Goal: Information Seeking & Learning: Find contact information

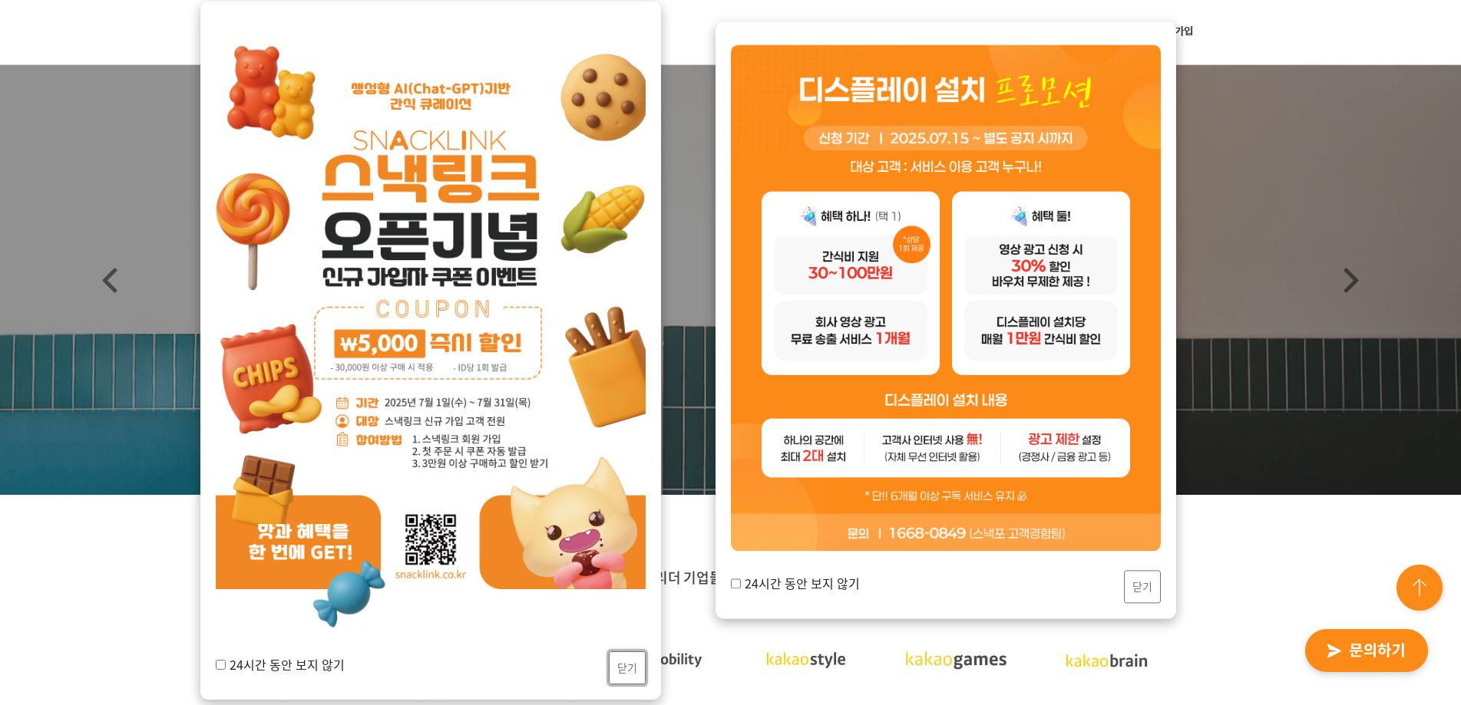
click at [629, 667] on button "닫기" at bounding box center [627, 668] width 37 height 33
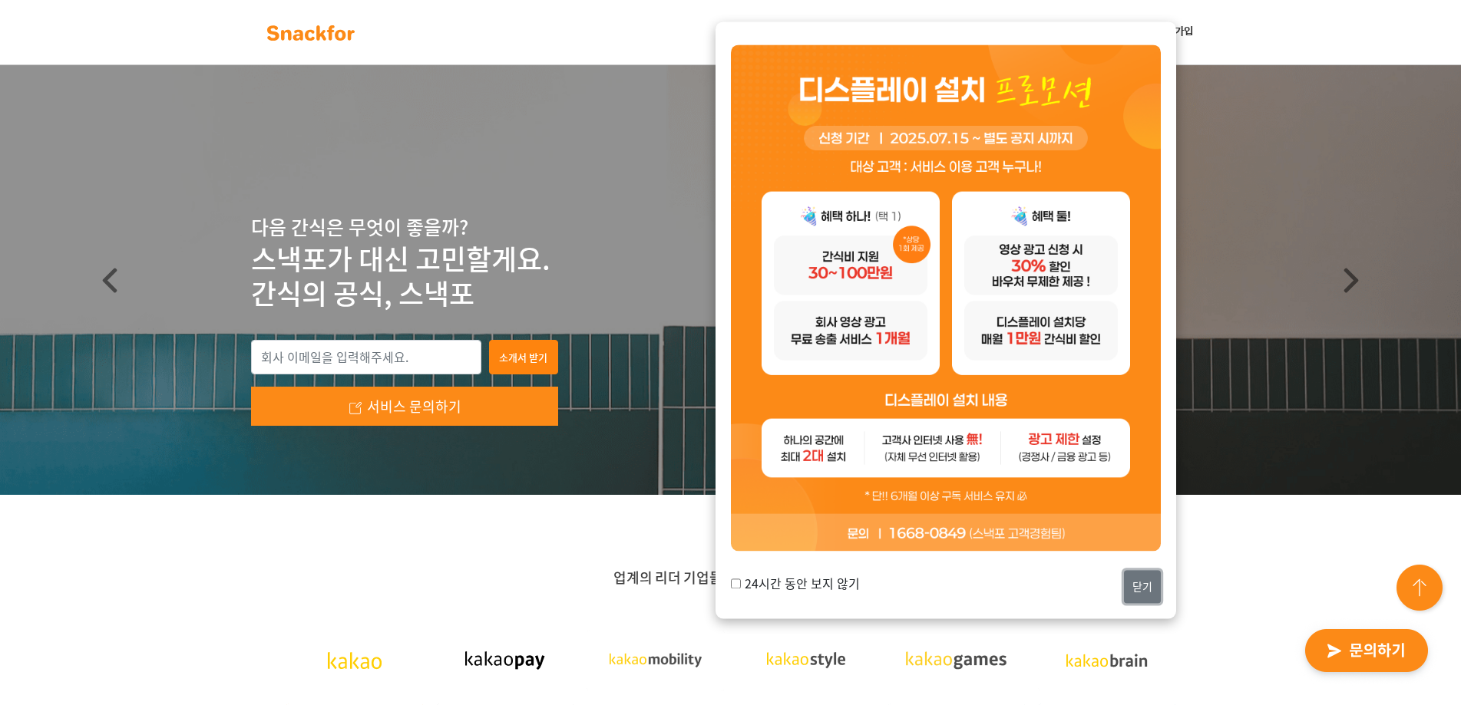
click at [1141, 590] on button "닫기" at bounding box center [1142, 586] width 37 height 33
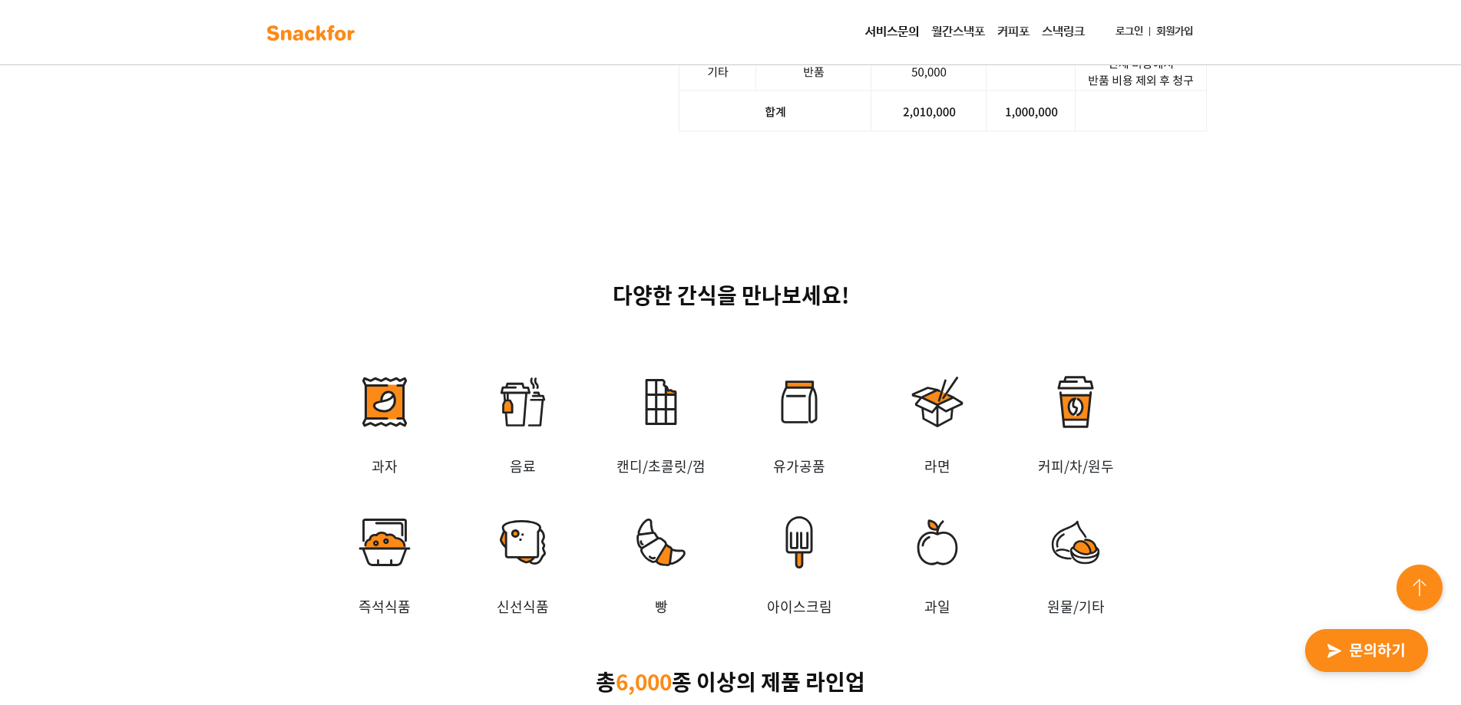
scroll to position [2840, 0]
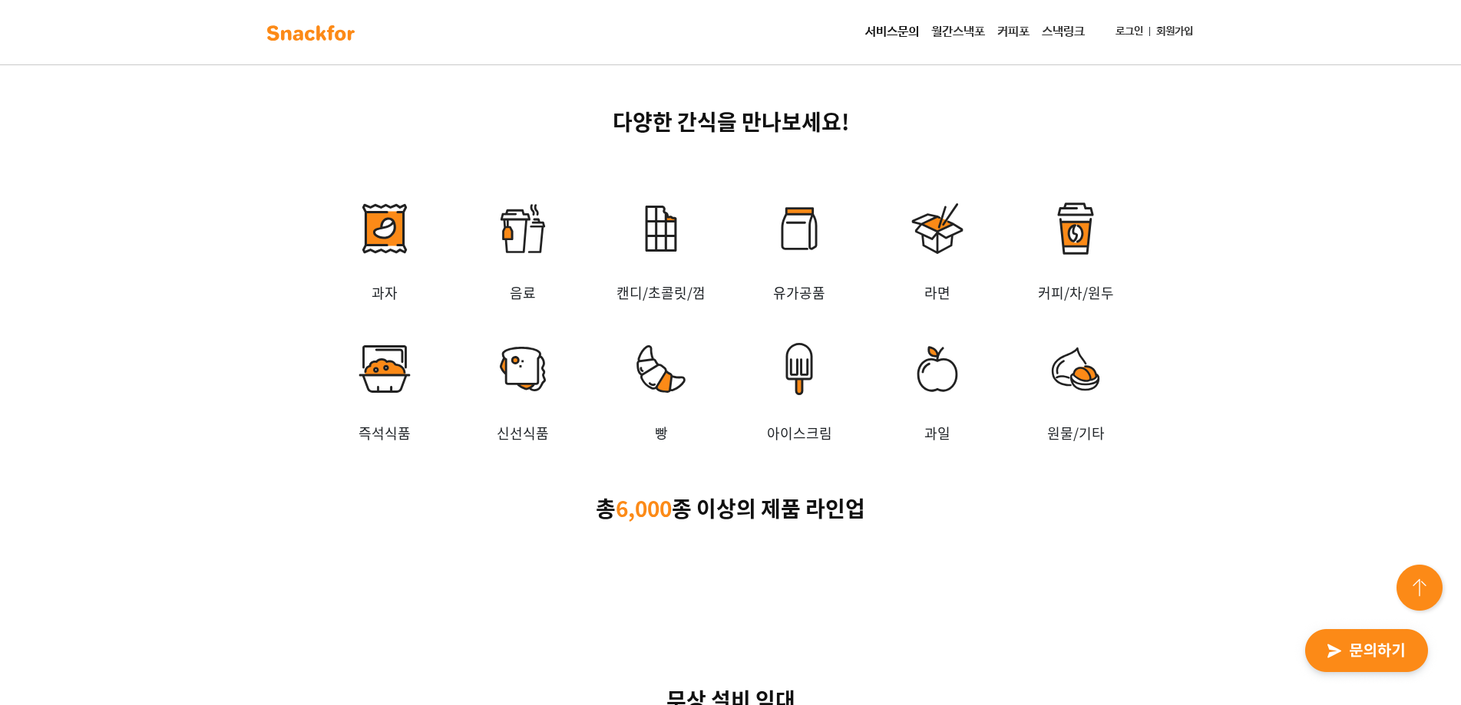
click at [804, 220] on img at bounding box center [799, 228] width 138 height 107
click at [804, 226] on img at bounding box center [799, 228] width 138 height 107
click at [805, 234] on img at bounding box center [799, 228] width 138 height 107
click at [807, 240] on img at bounding box center [799, 228] width 138 height 107
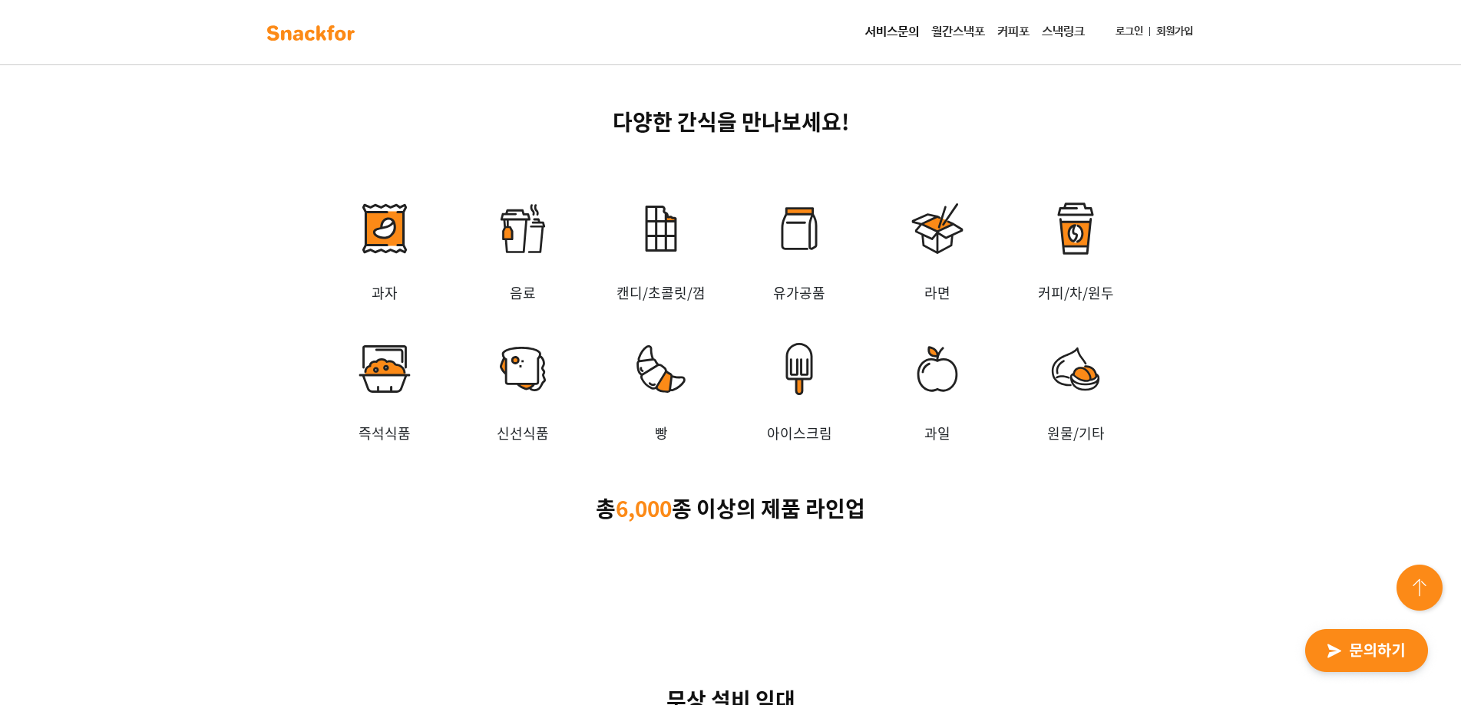
click at [810, 290] on p "유가공품" at bounding box center [799, 292] width 138 height 21
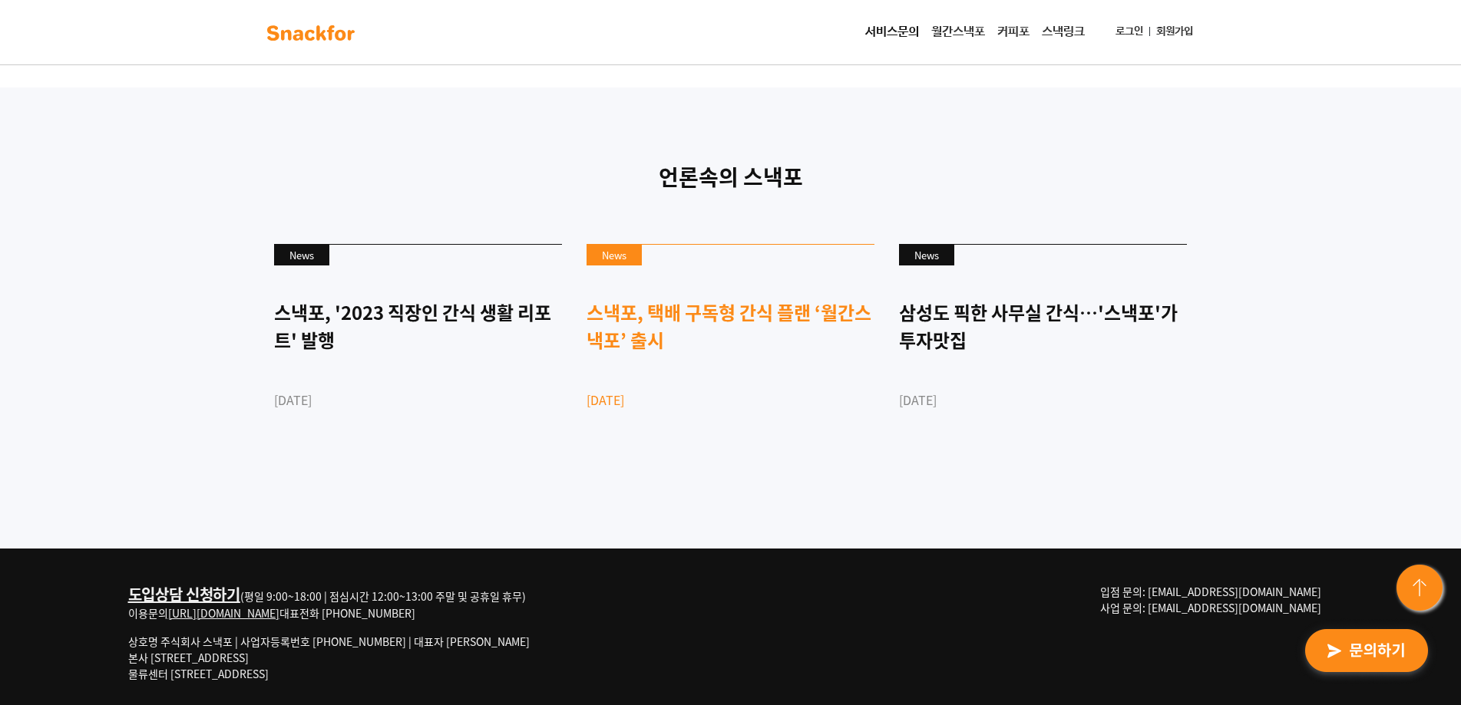
scroll to position [3971, 0]
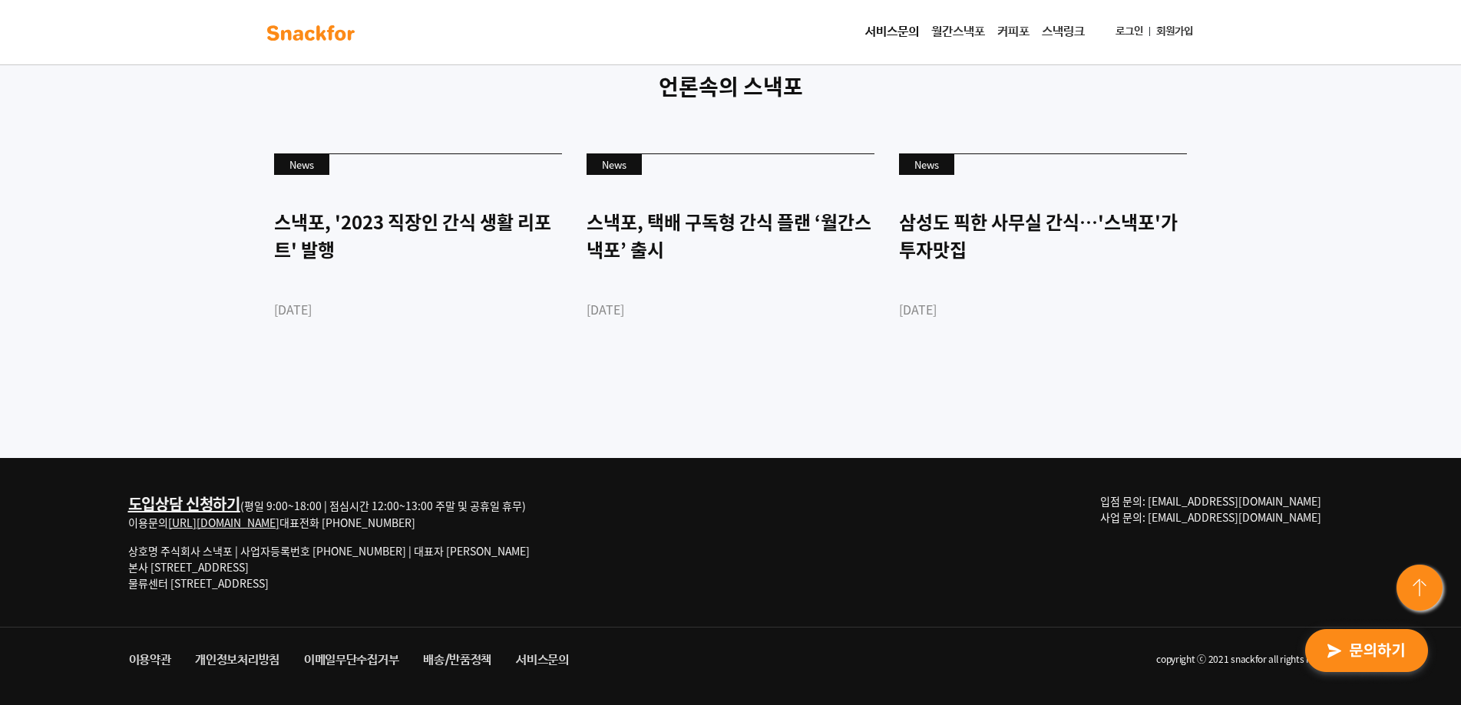
click at [903, 30] on link "서비스문의" at bounding box center [892, 32] width 66 height 31
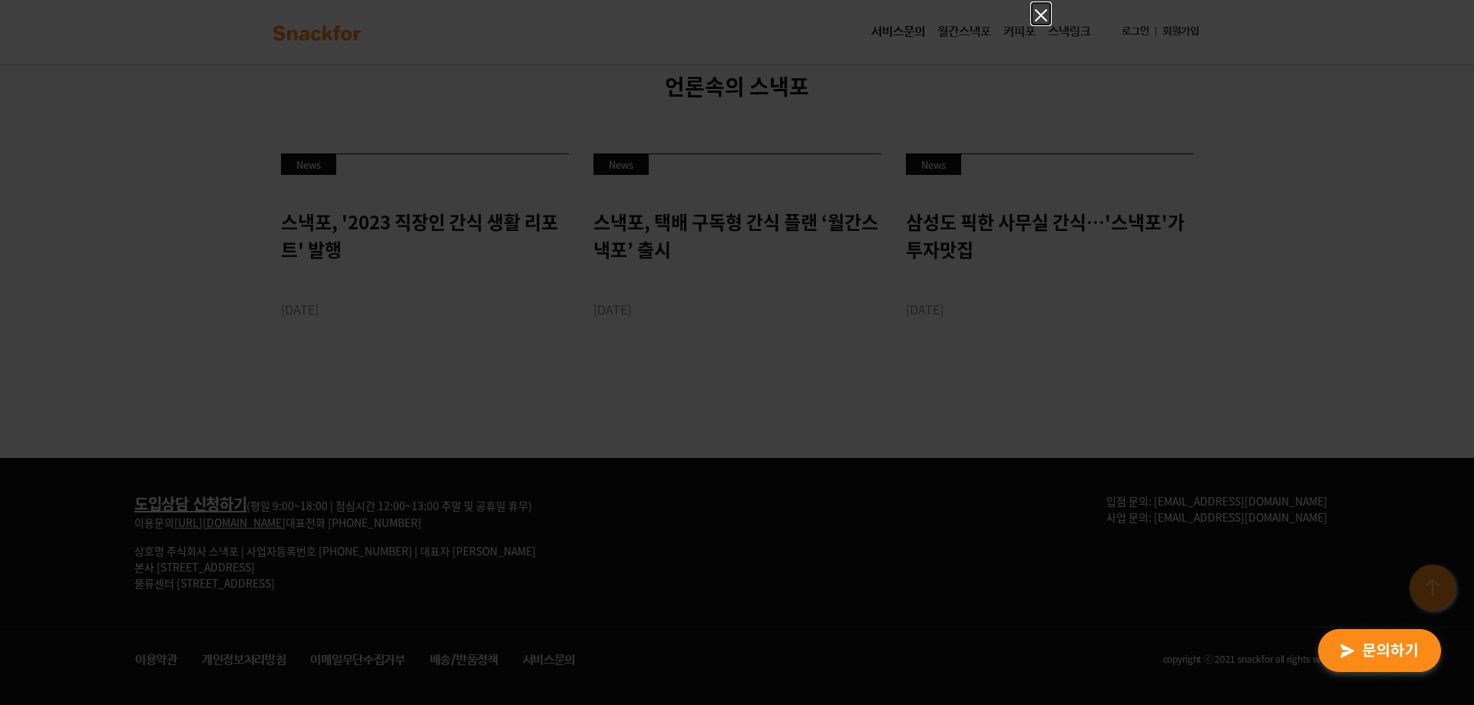
click at [1044, 15] on icon "Close" at bounding box center [1041, 15] width 18 height 18
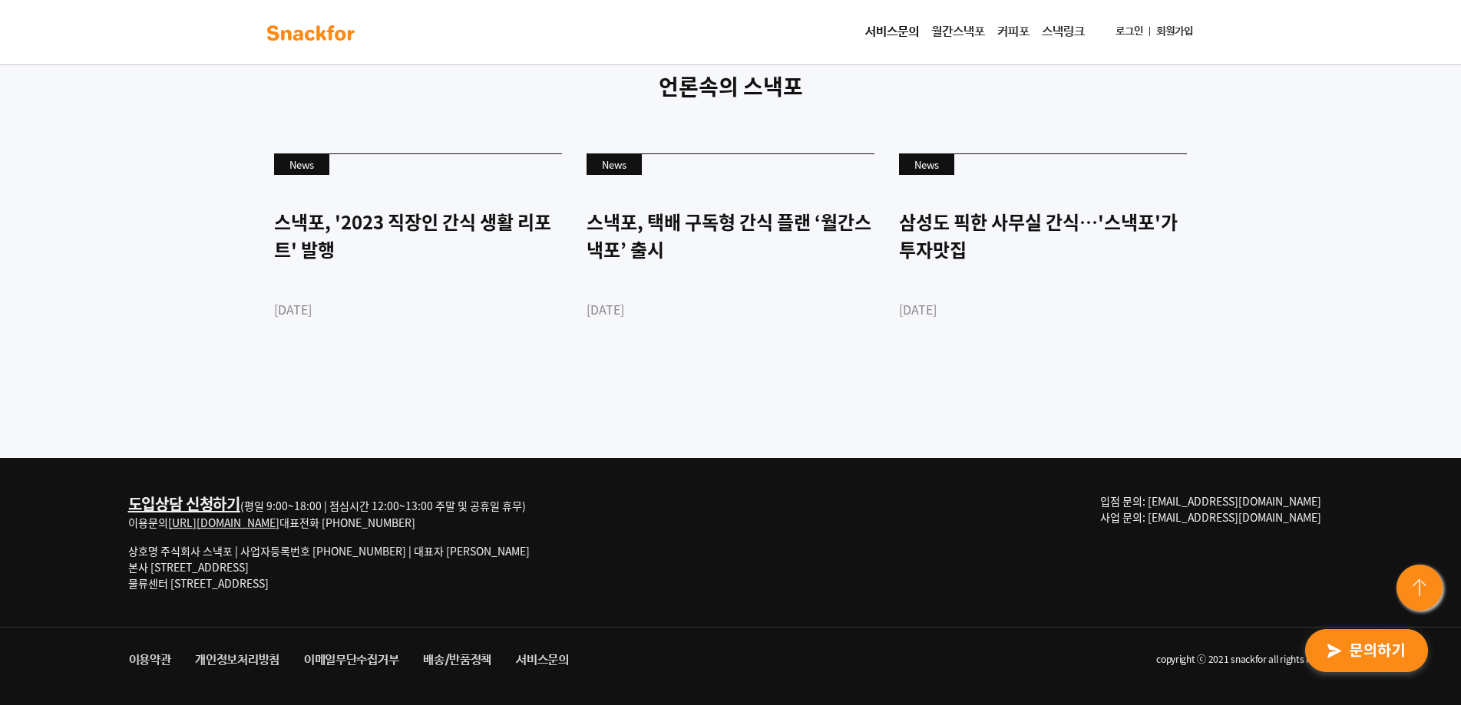
click at [1061, 30] on link "스낵링크" at bounding box center [1063, 32] width 55 height 31
click at [963, 31] on link "월간스낵포" at bounding box center [958, 32] width 66 height 31
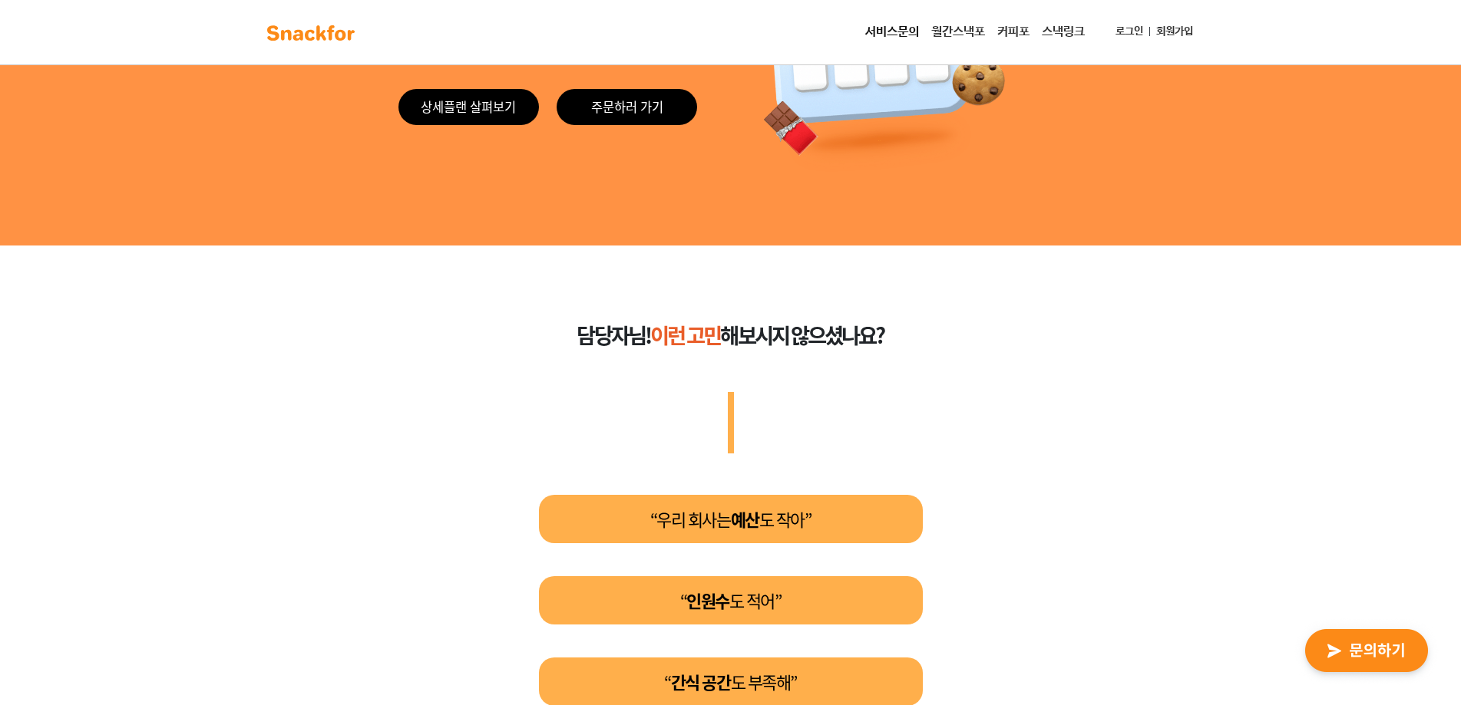
scroll to position [205, 0]
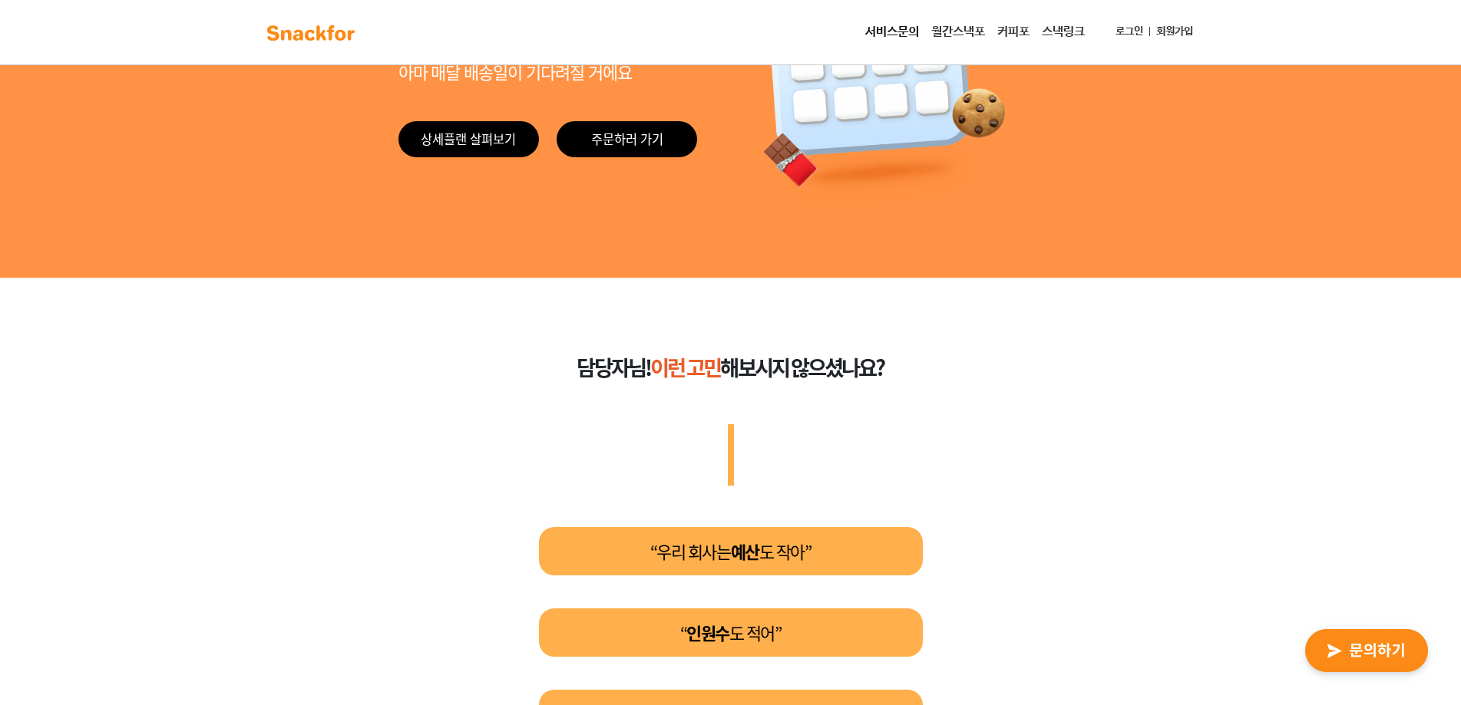
click at [1007, 35] on link "커피포" at bounding box center [1013, 32] width 45 height 31
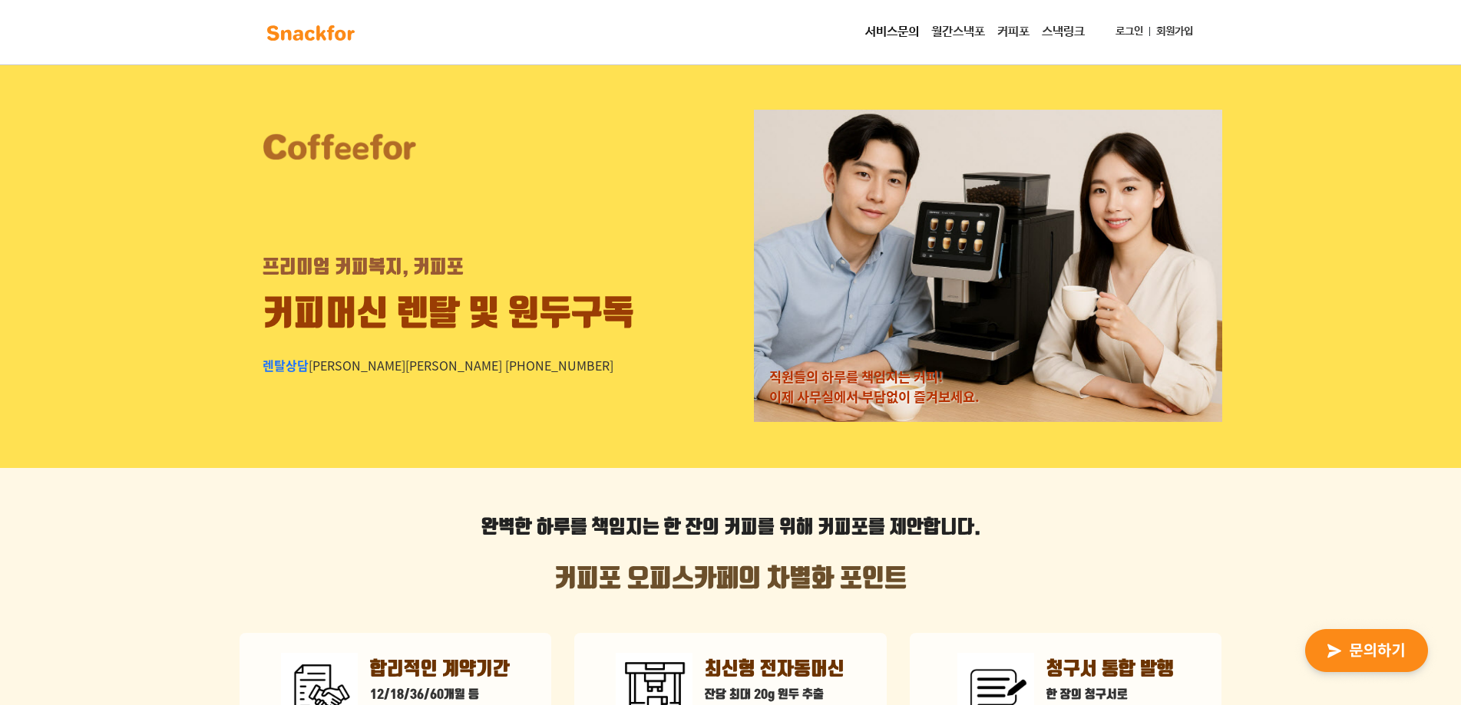
click at [883, 34] on link "서비스문의" at bounding box center [892, 32] width 66 height 31
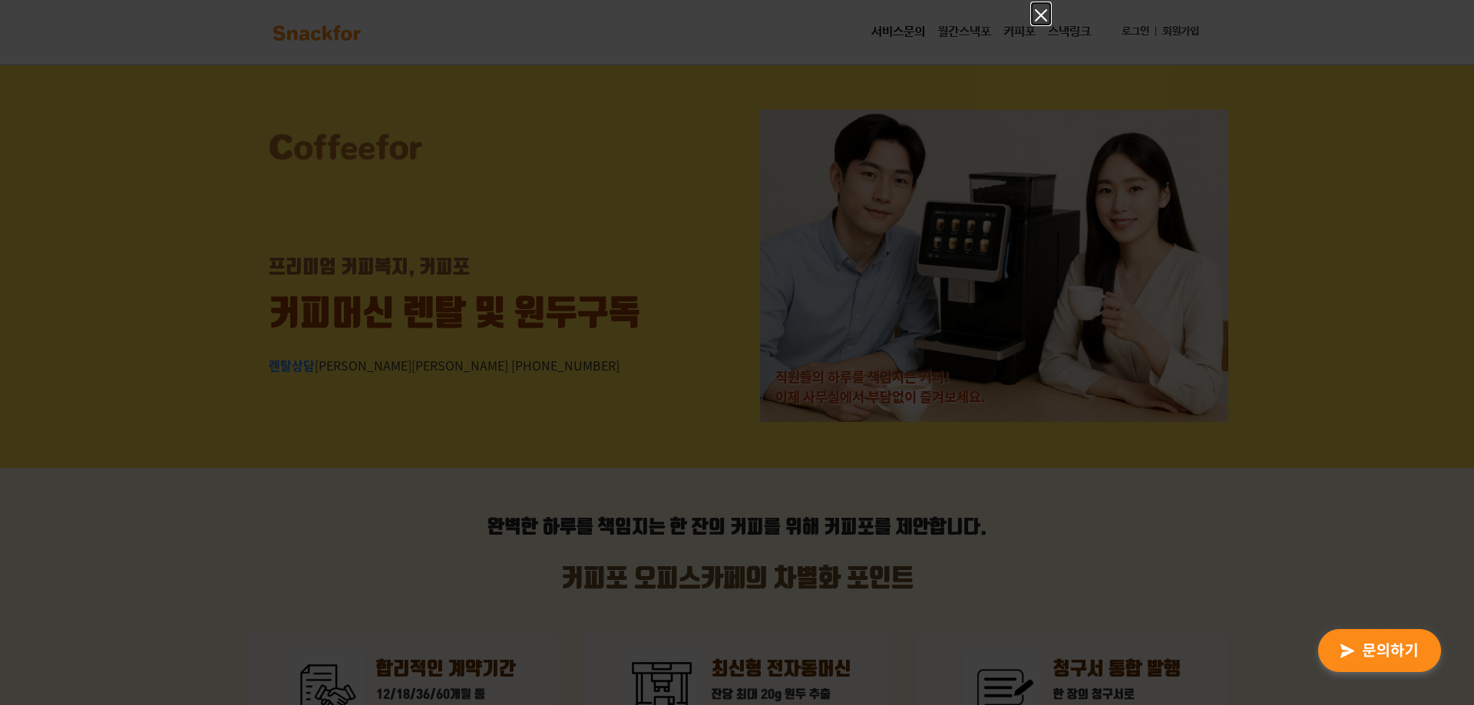
click at [1037, 14] on icon "Close" at bounding box center [1041, 15] width 18 height 18
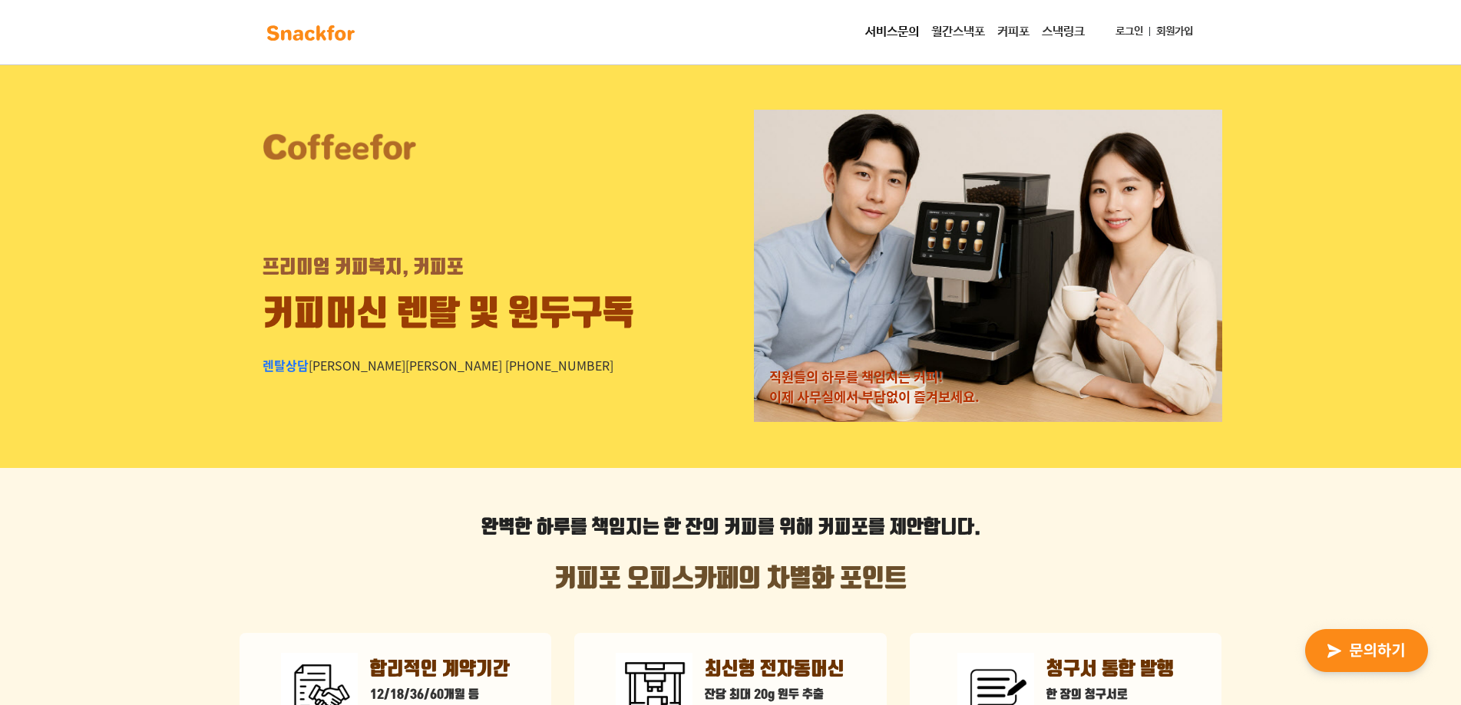
click at [355, 31] on img at bounding box center [311, 33] width 97 height 25
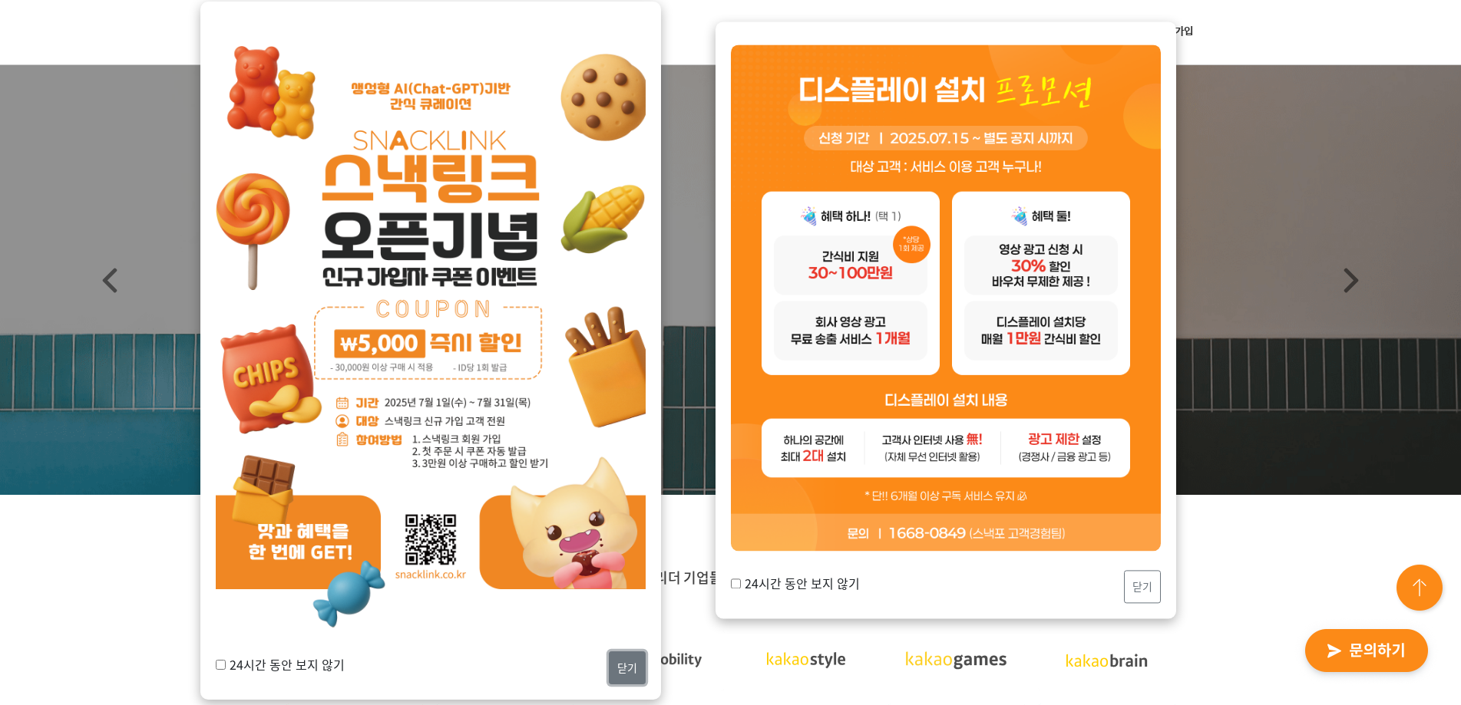
click at [636, 669] on button "닫기" at bounding box center [627, 668] width 37 height 33
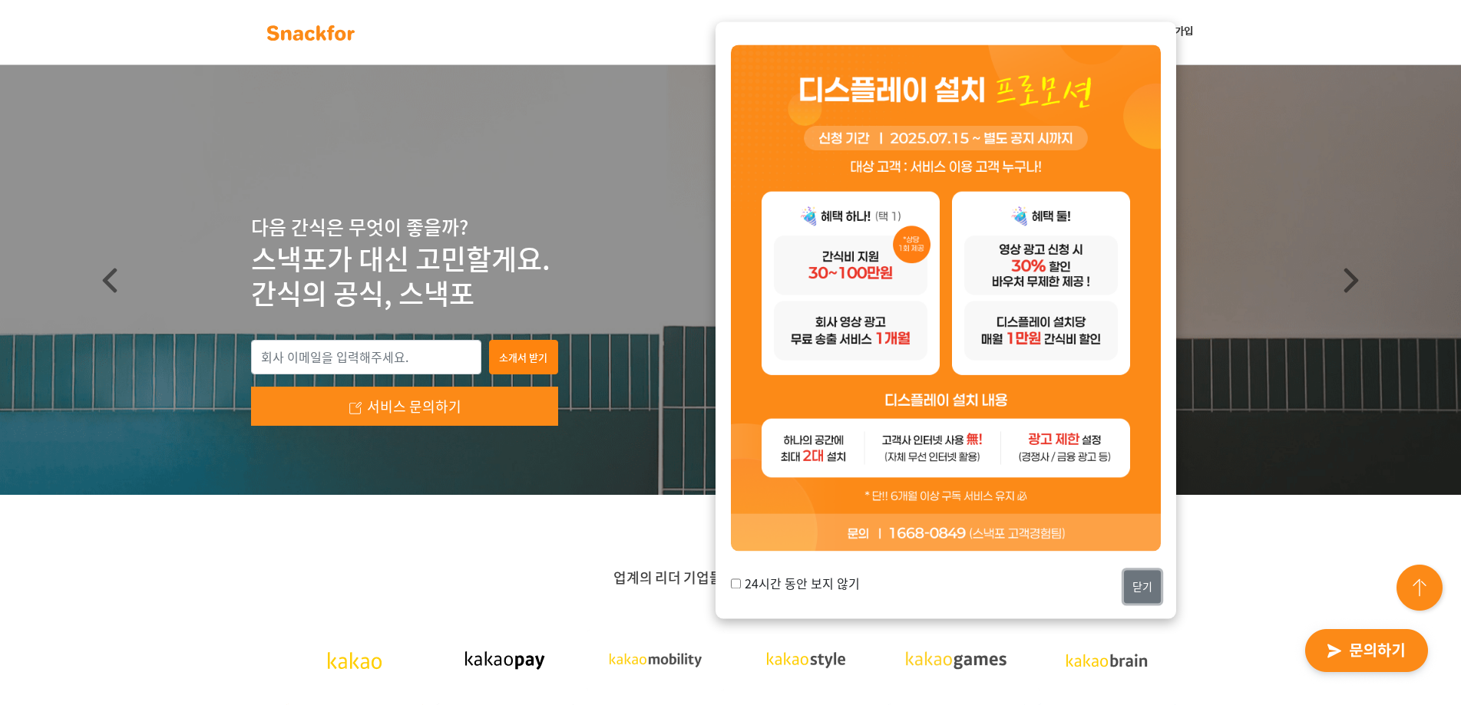
click at [1148, 585] on button "닫기" at bounding box center [1142, 586] width 37 height 33
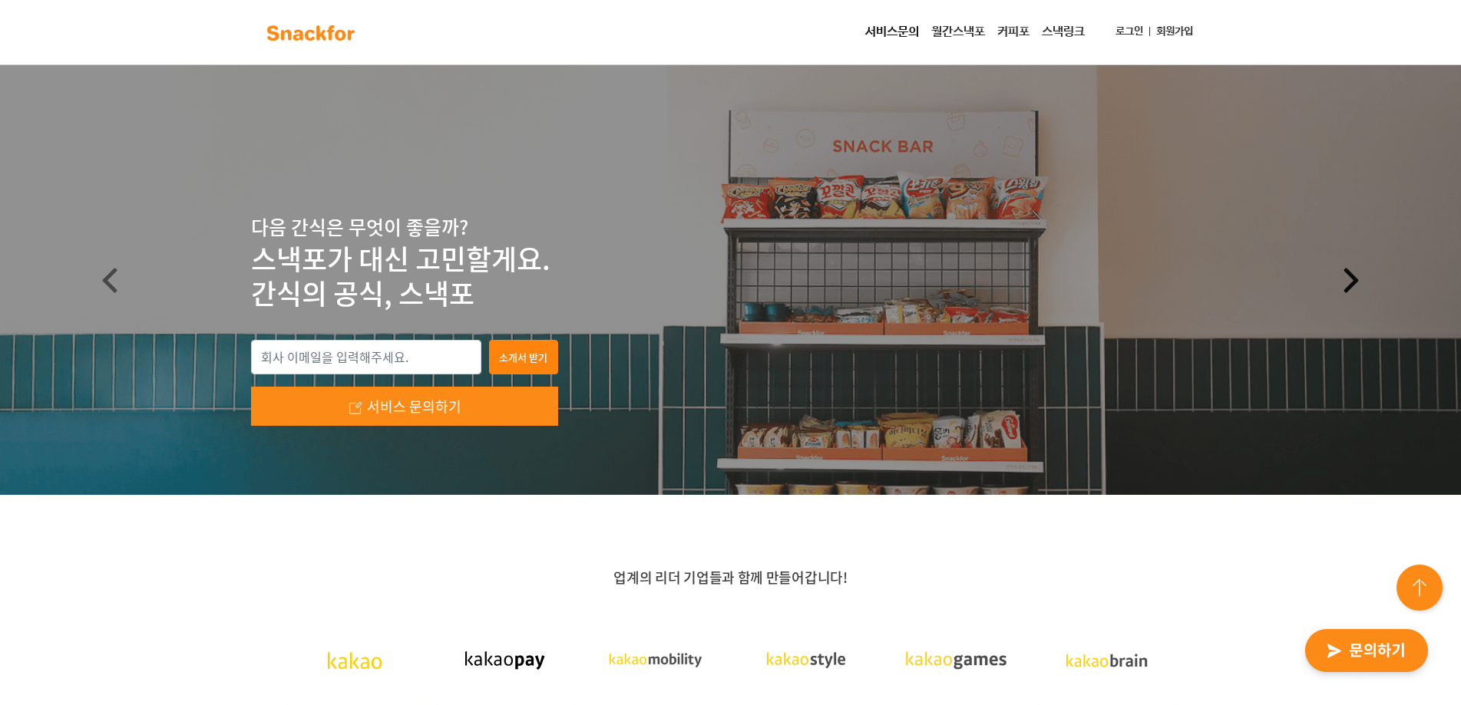
click at [1350, 278] on span at bounding box center [1351, 280] width 25 height 25
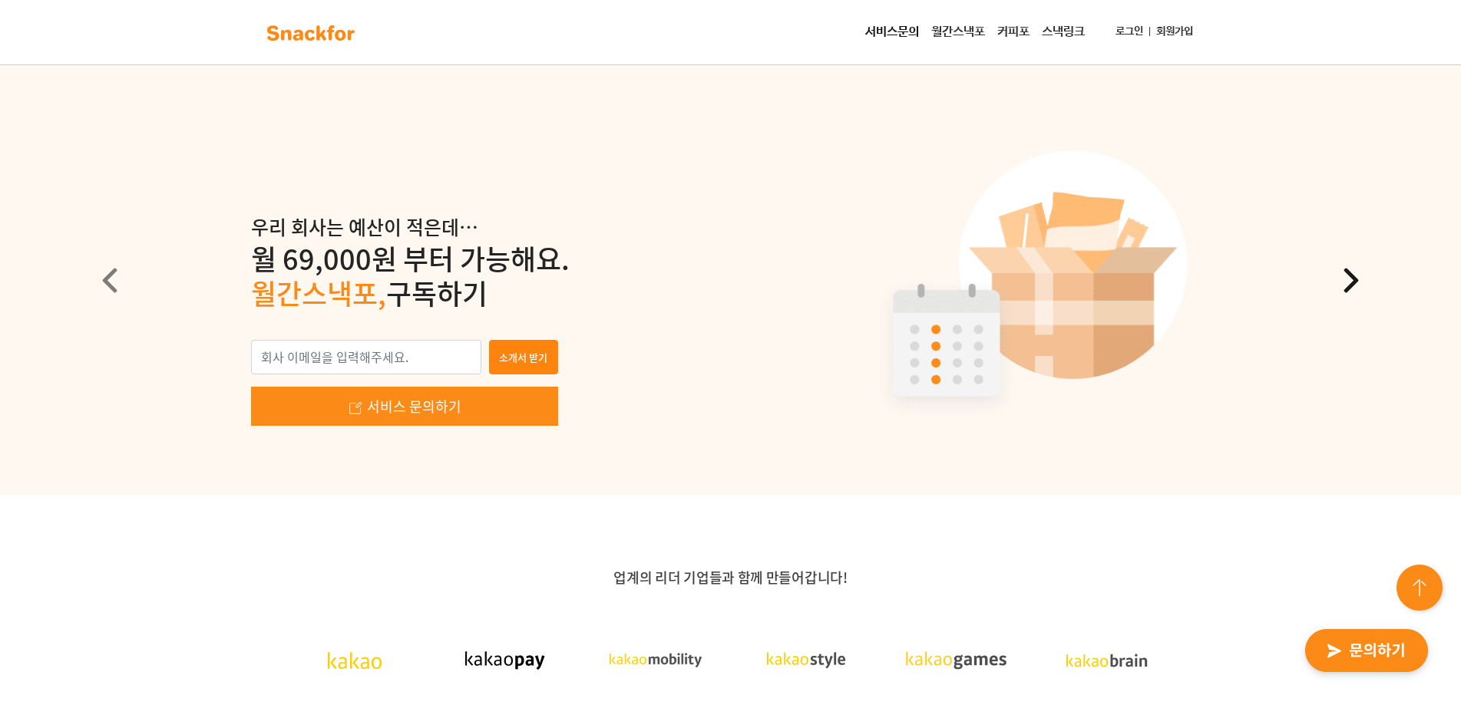
click at [1350, 278] on span at bounding box center [1351, 280] width 25 height 25
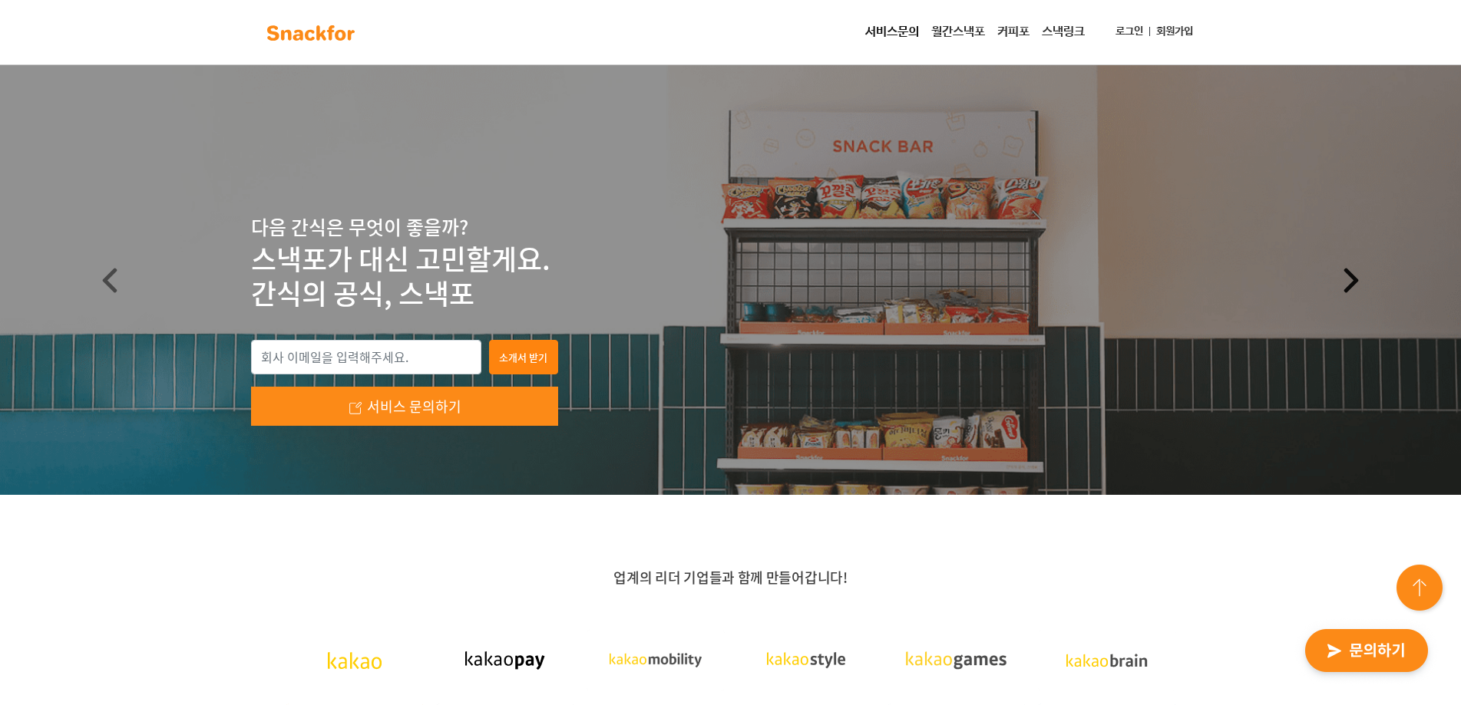
click at [1349, 279] on span at bounding box center [1351, 280] width 25 height 25
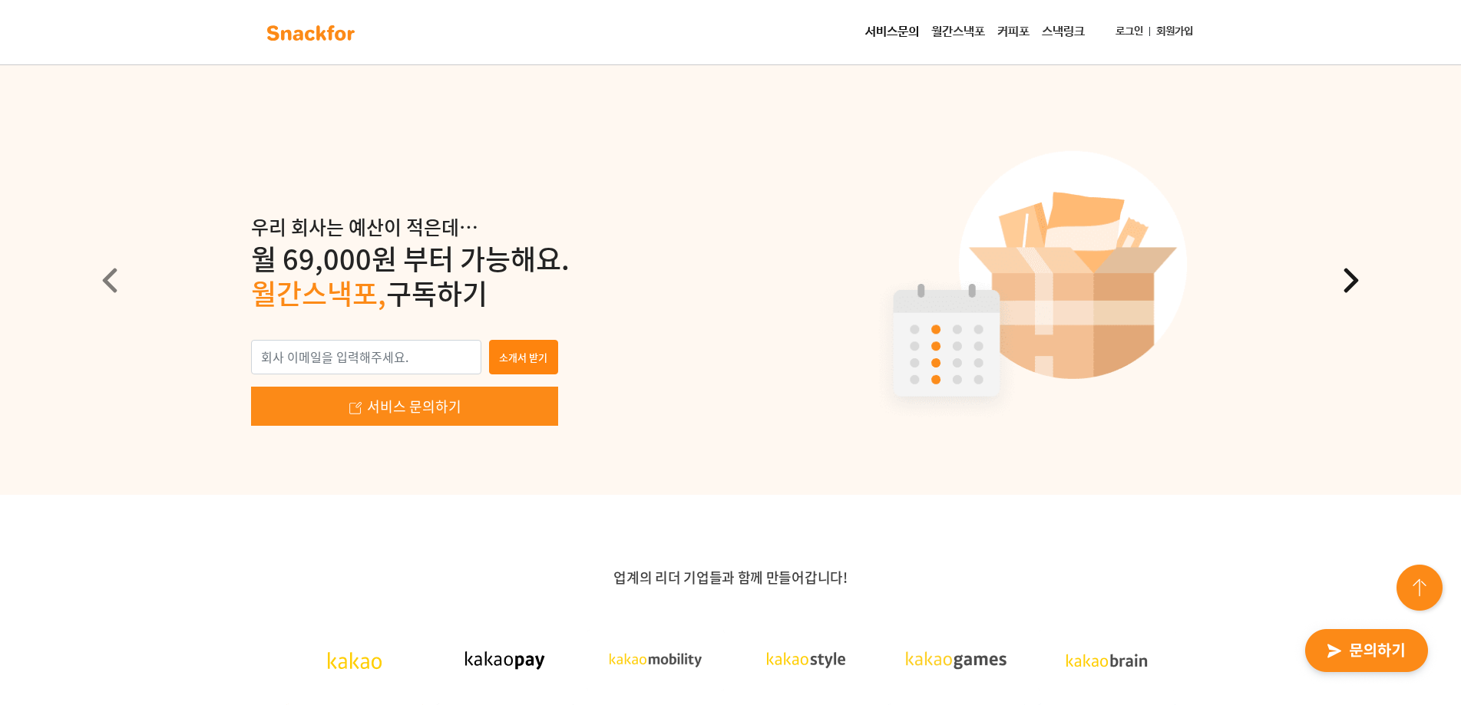
click at [1349, 279] on span at bounding box center [1351, 280] width 25 height 25
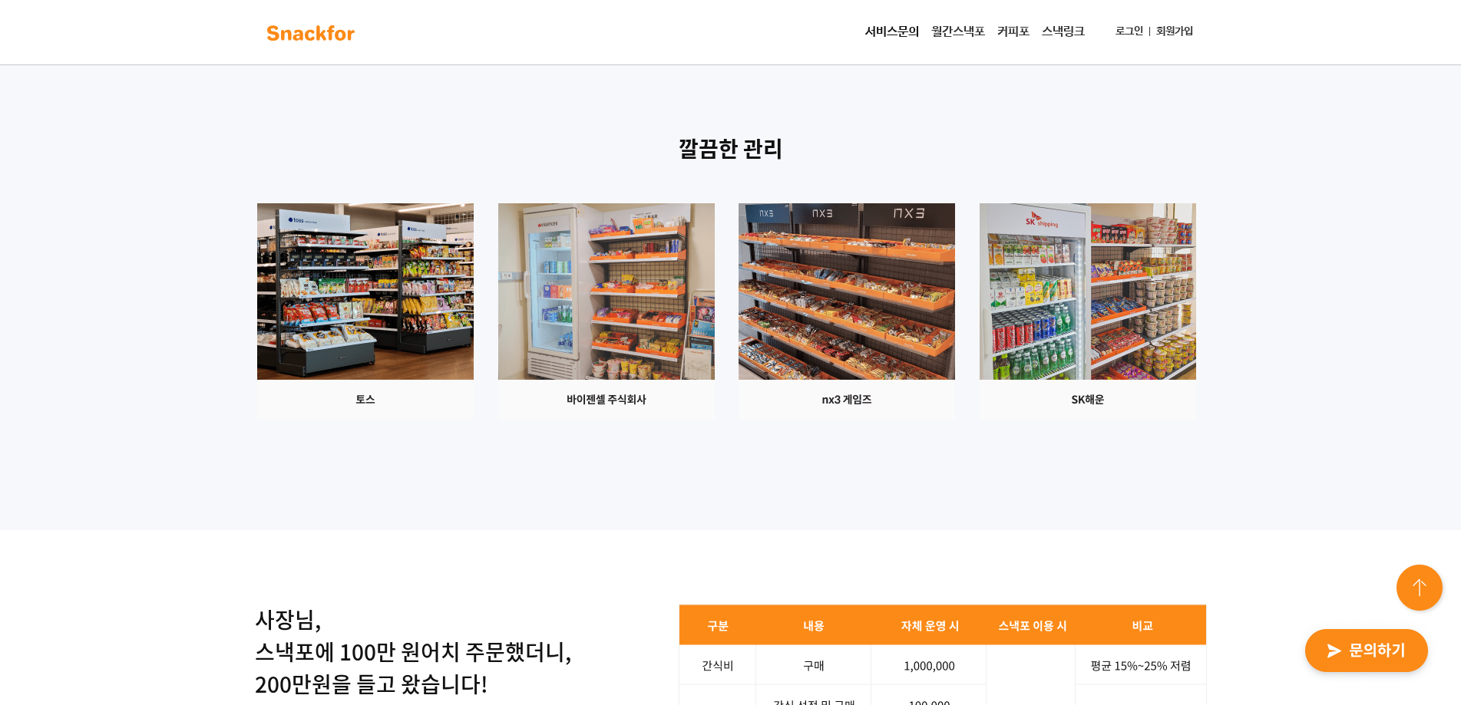
scroll to position [1766, 0]
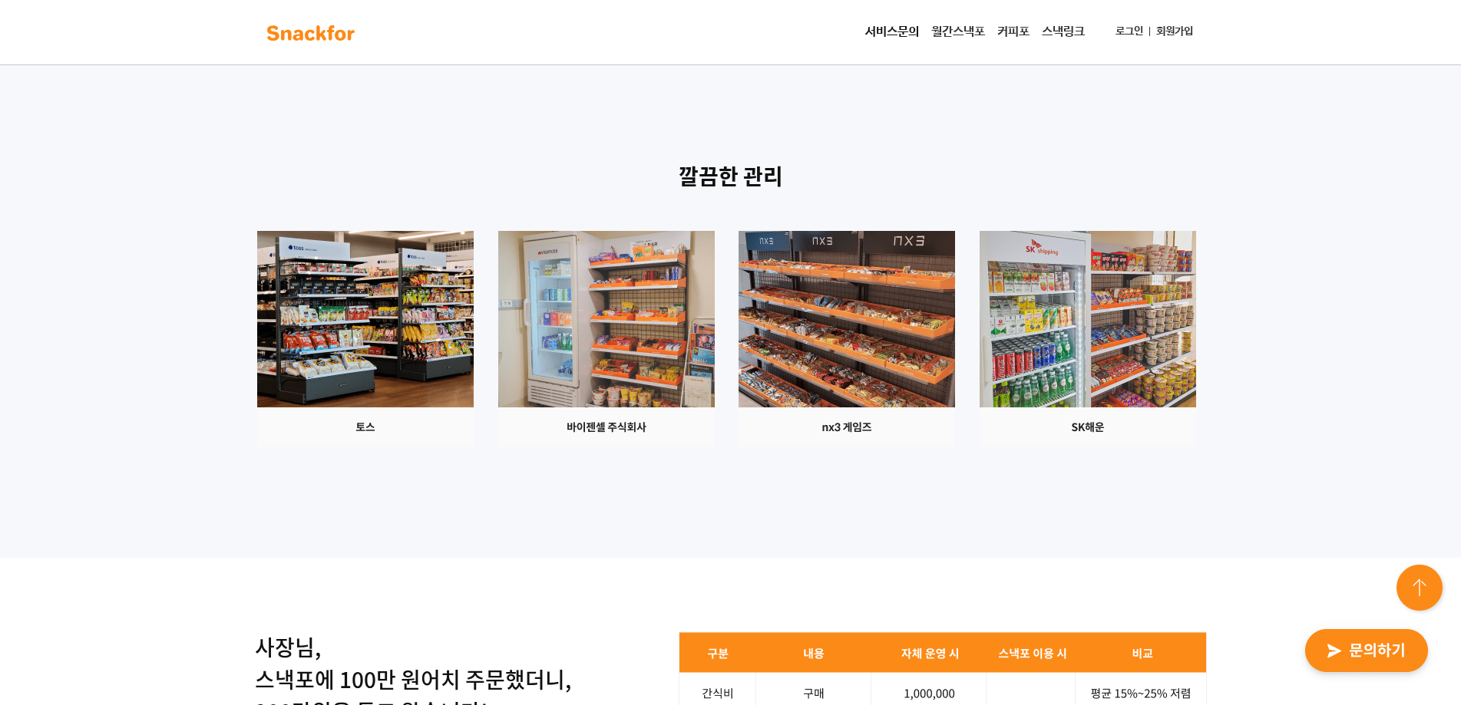
click at [1422, 576] on img at bounding box center [1420, 589] width 55 height 55
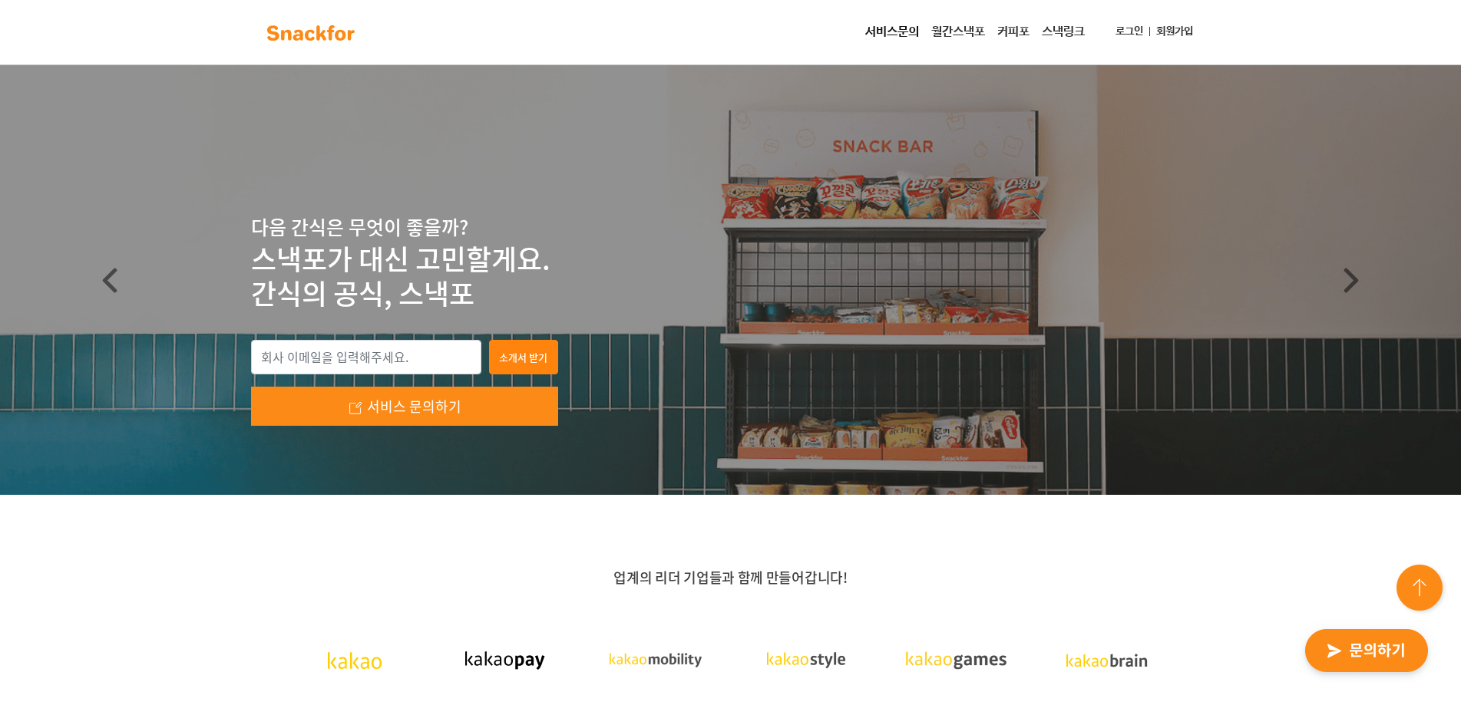
click at [330, 25] on img at bounding box center [311, 33] width 97 height 25
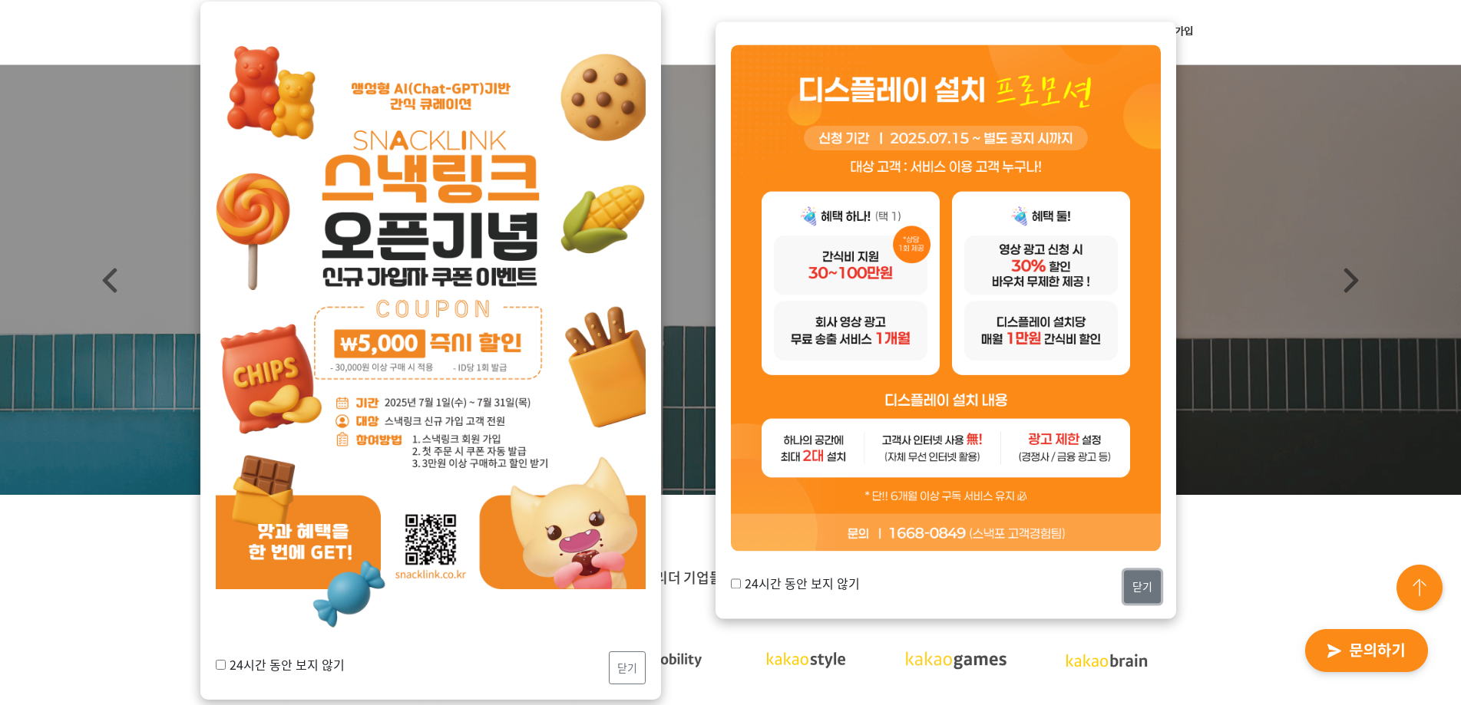
click at [1141, 582] on button "닫기" at bounding box center [1142, 586] width 37 height 33
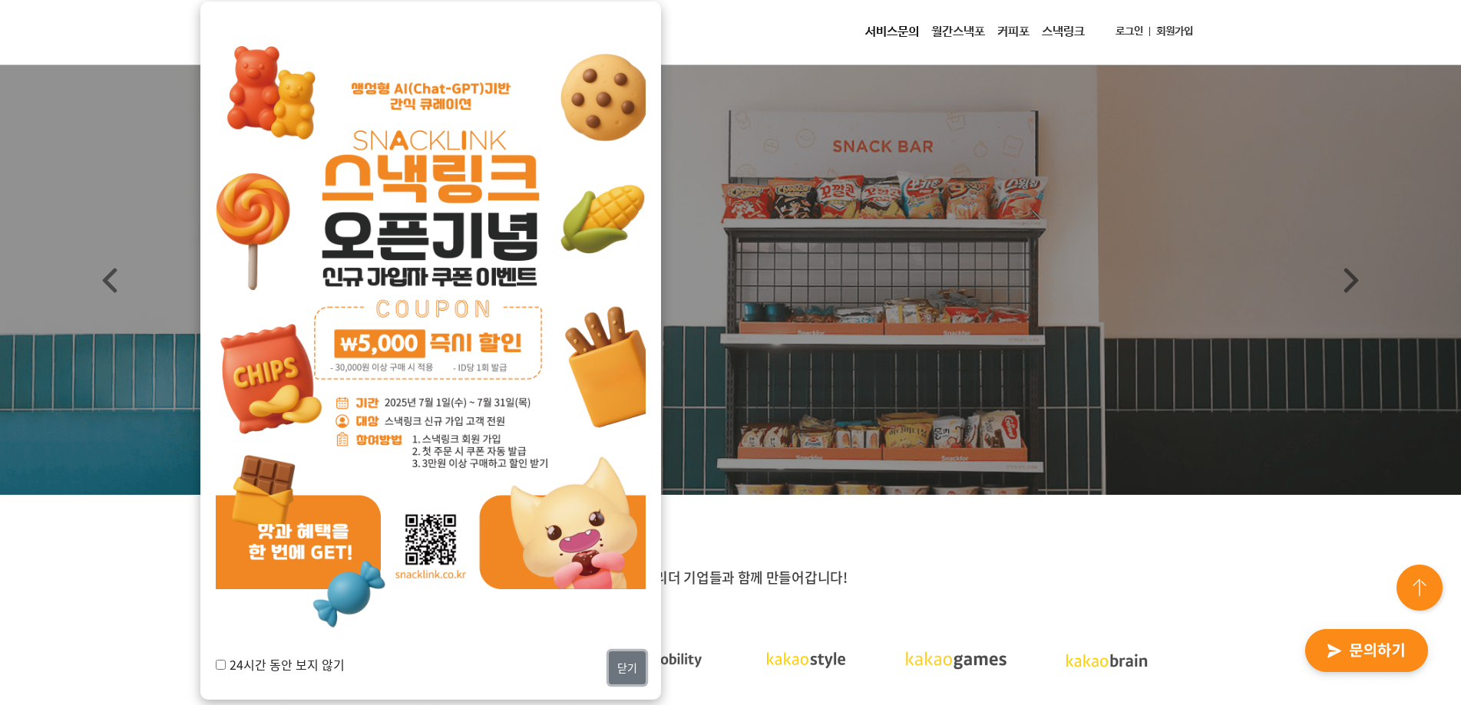
click at [643, 664] on button "닫기" at bounding box center [627, 668] width 37 height 33
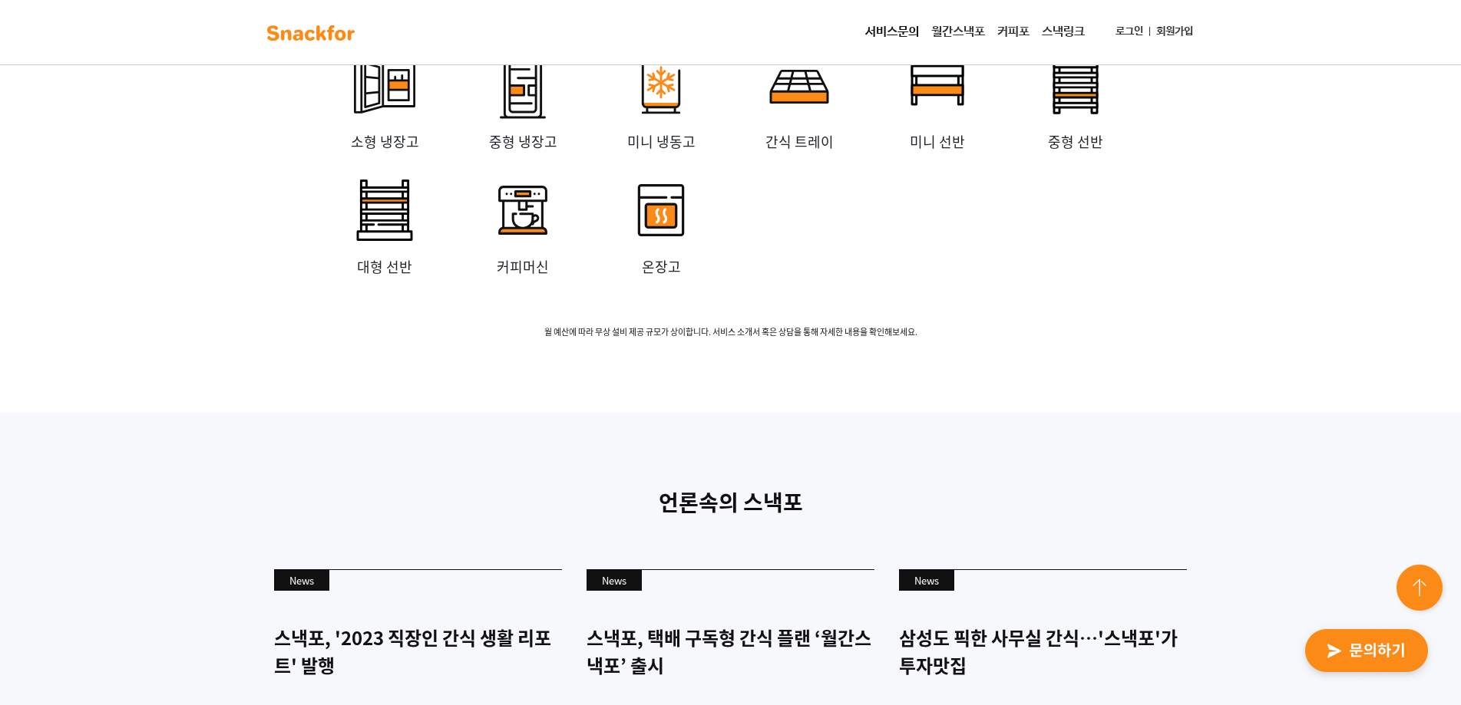
scroll to position [3946, 0]
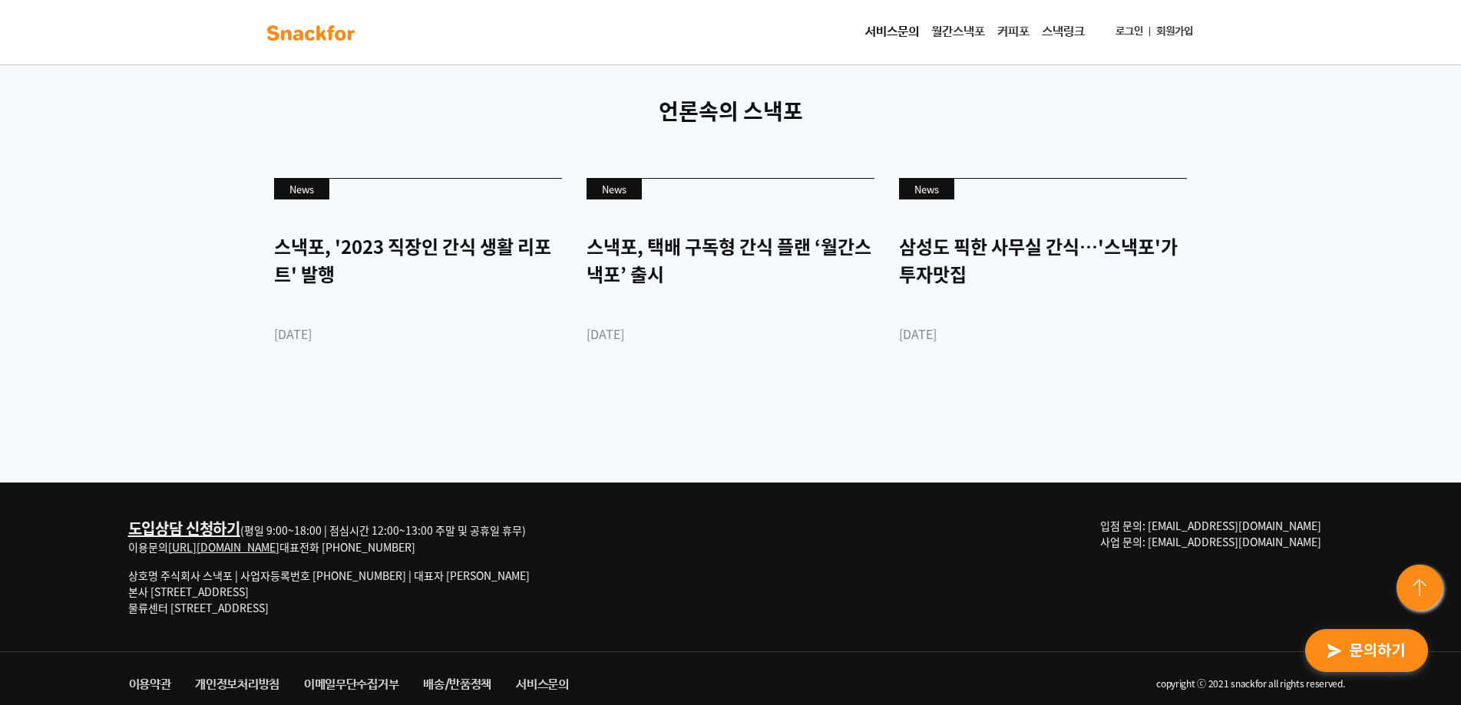
drag, startPoint x: 1324, startPoint y: 527, endPoint x: 1230, endPoint y: 530, distance: 94.5
click at [1230, 530] on p "입점 문의: md@snackfor.com 사업 문의: biz@snackfor.com" at bounding box center [1216, 534] width 233 height 32
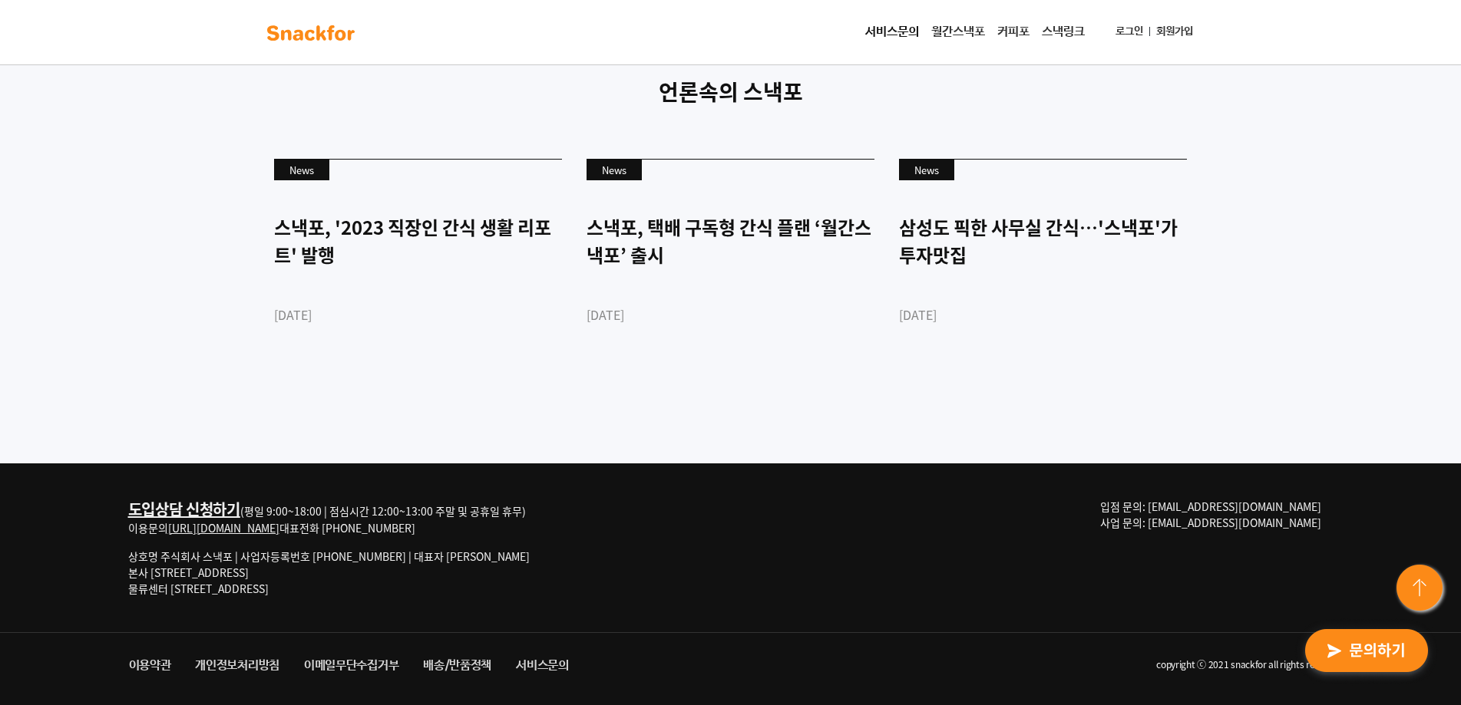
scroll to position [3971, 0]
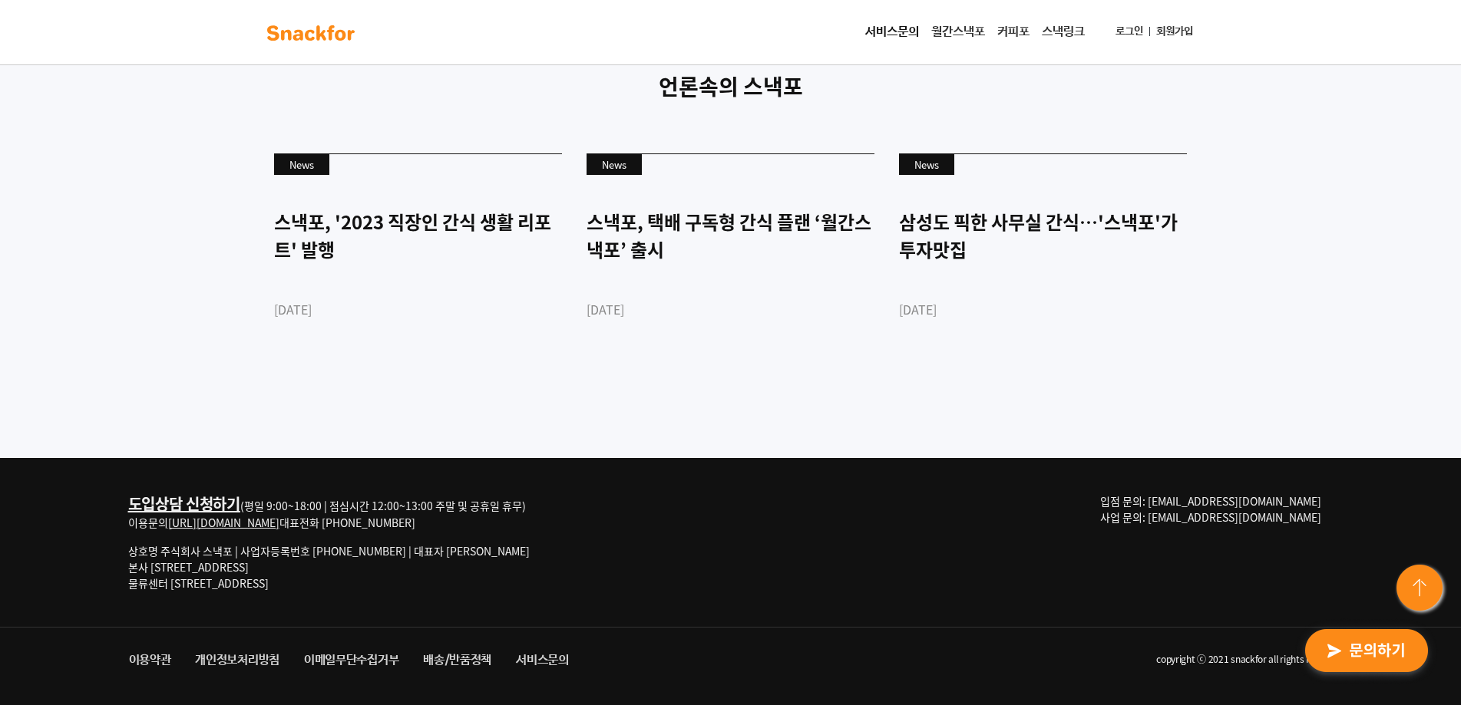
click at [370, 659] on link "이메일무단수집거부" at bounding box center [351, 661] width 119 height 28
click at [1126, 525] on div "도입상담 신청하기 (평일 9:00~18:00 | 점심시간 12:00~13:00 주말 및 공휴일 휴무) 이용문의 http://snackfor.c…" at bounding box center [731, 542] width 1228 height 169
click at [634, 472] on div "도입상담 신청하기 (평일 9:00~18:00 | 점심시간 12:00~13:00 주말 및 공휴일 휴무) 이용문의 http://snackfor.c…" at bounding box center [731, 542] width 1228 height 169
